Goal: Task Accomplishment & Management: Manage account settings

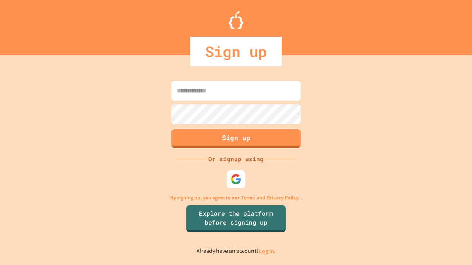
click at [268, 251] on link "Log in." at bounding box center [267, 252] width 17 height 8
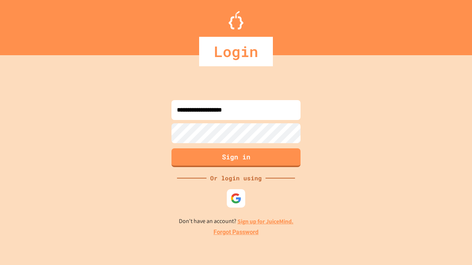
type input "**********"
